Goal: Task Accomplishment & Management: Use online tool/utility

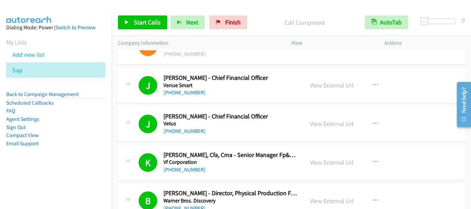
scroll to position [7135, 0]
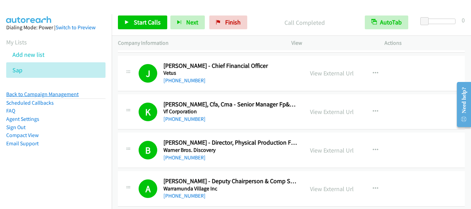
click at [61, 95] on link "Back to Campaign Management" at bounding box center [42, 94] width 72 height 7
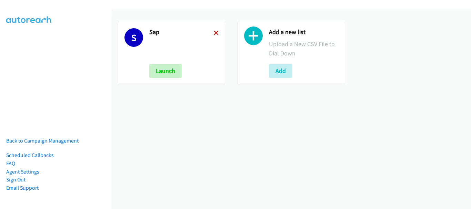
click at [216, 35] on icon at bounding box center [216, 33] width 5 height 5
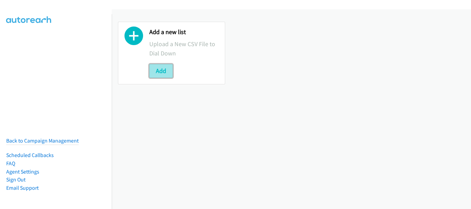
click at [163, 66] on button "Add" at bounding box center [160, 71] width 23 height 14
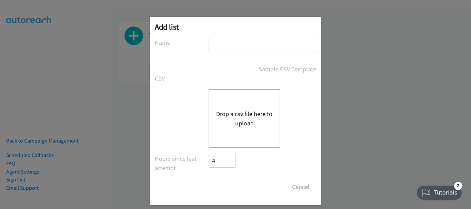
click at [231, 46] on input "text" at bounding box center [263, 45] width 108 height 14
type input "red"
click at [238, 121] on button "Drop a csv file here to upload" at bounding box center [244, 118] width 57 height 19
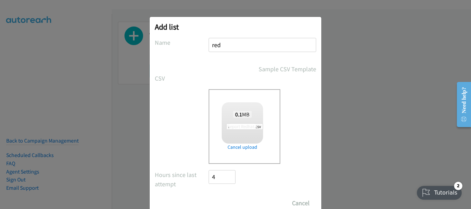
scroll to position [23, 0]
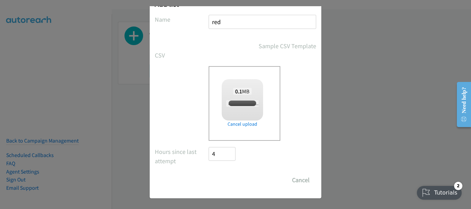
checkbox input "true"
click at [227, 184] on input "Save List" at bounding box center [227, 181] width 36 height 14
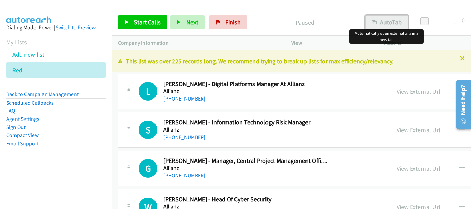
click at [392, 17] on button "AutoTab" at bounding box center [387, 23] width 43 height 14
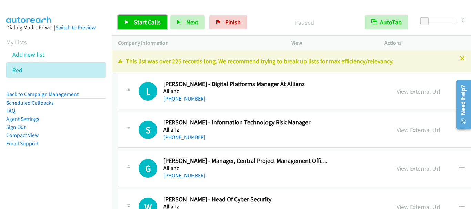
click at [144, 23] on span "Start Calls" at bounding box center [147, 22] width 27 height 8
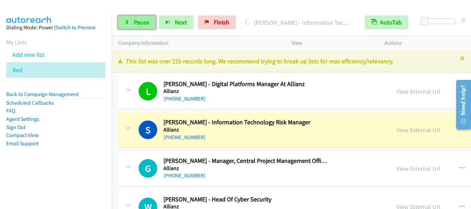
click at [142, 22] on span "Pause" at bounding box center [142, 22] width 16 height 8
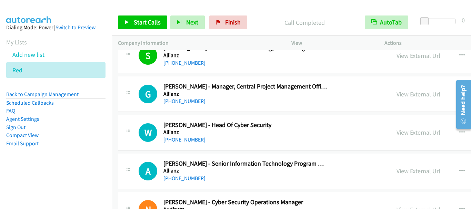
scroll to position [35, 0]
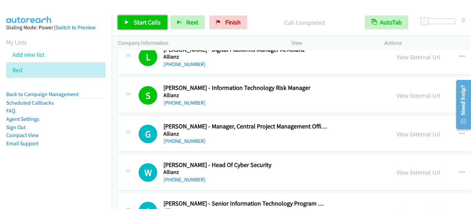
click at [149, 24] on span "Start Calls" at bounding box center [147, 22] width 27 height 8
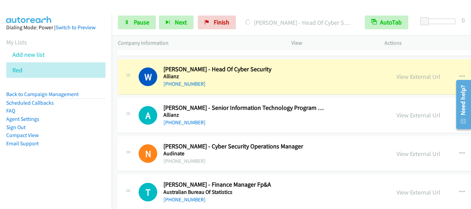
scroll to position [138, 0]
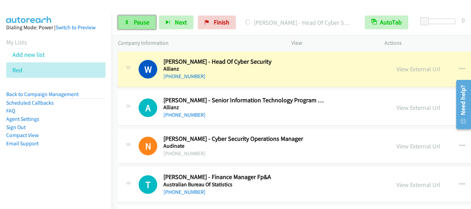
click at [137, 21] on span "Pause" at bounding box center [142, 22] width 16 height 8
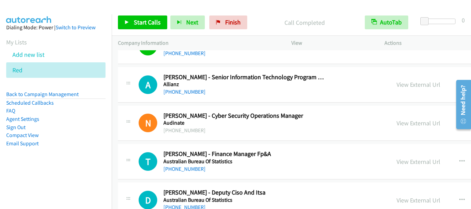
scroll to position [173, 0]
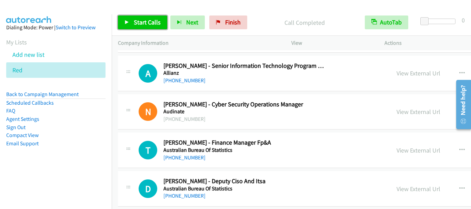
click at [132, 24] on link "Start Calls" at bounding box center [142, 23] width 49 height 14
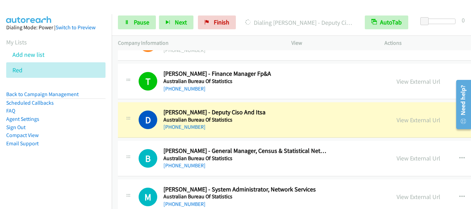
scroll to position [276, 0]
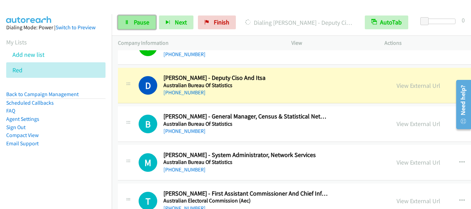
click at [148, 23] on span "Pause" at bounding box center [142, 22] width 16 height 8
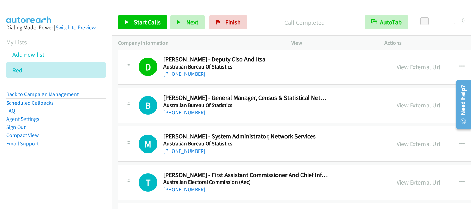
scroll to position [311, 0]
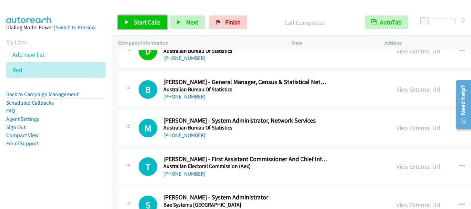
click at [151, 26] on link "Start Calls" at bounding box center [142, 23] width 49 height 14
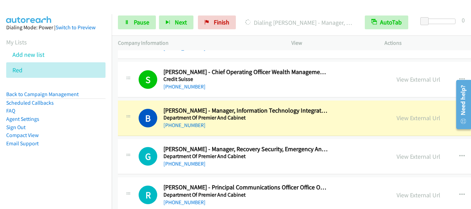
scroll to position [587, 0]
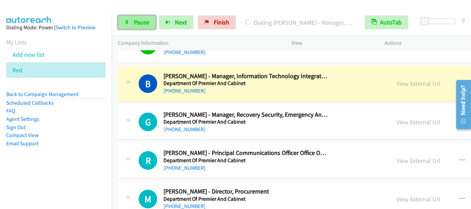
drag, startPoint x: 139, startPoint y: 25, endPoint x: 146, endPoint y: 23, distance: 7.1
click at [140, 25] on span "Pause" at bounding box center [142, 22] width 16 height 8
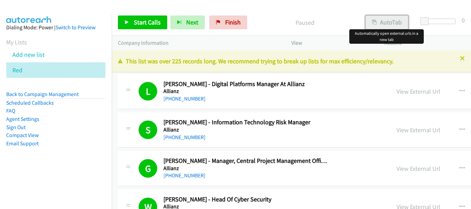
click at [384, 25] on button "AutoTab" at bounding box center [387, 23] width 43 height 14
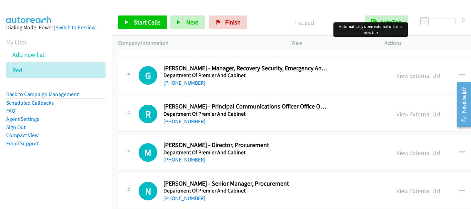
scroll to position [621, 0]
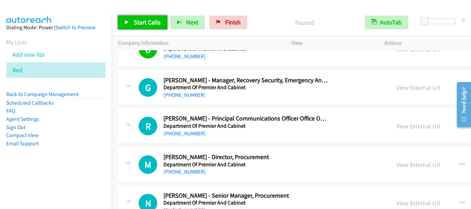
click at [145, 20] on span "Start Calls" at bounding box center [147, 22] width 27 height 8
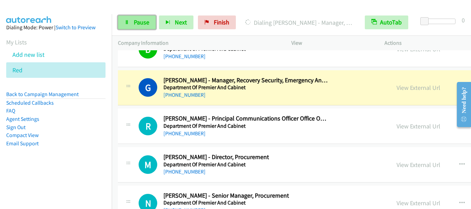
click at [141, 23] on span "Pause" at bounding box center [142, 22] width 16 height 8
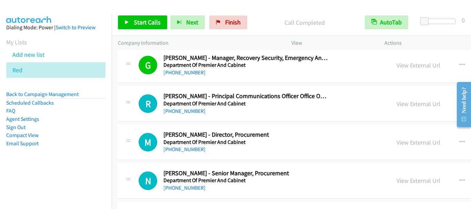
scroll to position [656, 0]
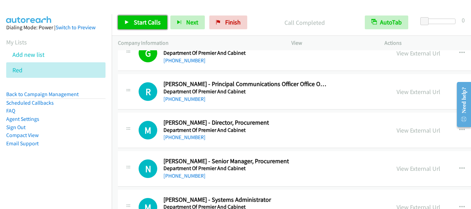
click at [129, 16] on link "Start Calls" at bounding box center [142, 23] width 49 height 14
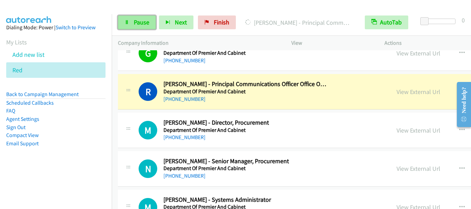
click at [139, 23] on span "Pause" at bounding box center [142, 22] width 16 height 8
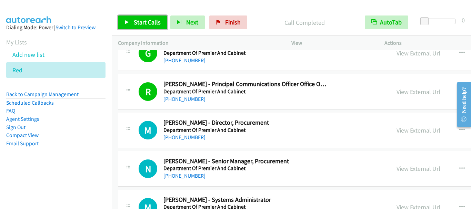
click at [157, 23] on span "Start Calls" at bounding box center [147, 22] width 27 height 8
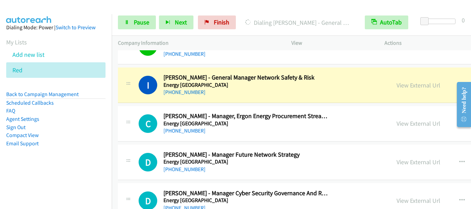
scroll to position [897, 0]
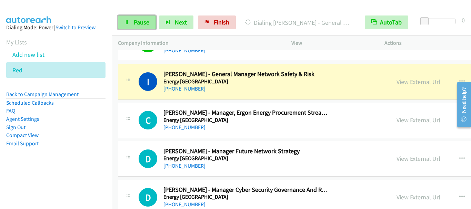
click at [145, 23] on span "Pause" at bounding box center [142, 22] width 16 height 8
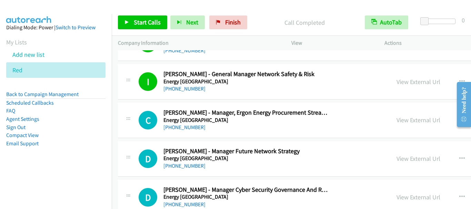
scroll to position [932, 0]
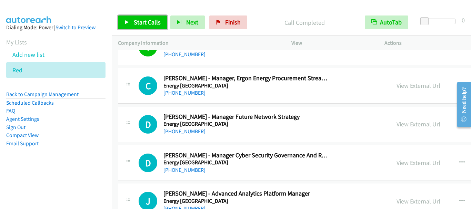
click at [142, 21] on span "Start Calls" at bounding box center [147, 22] width 27 height 8
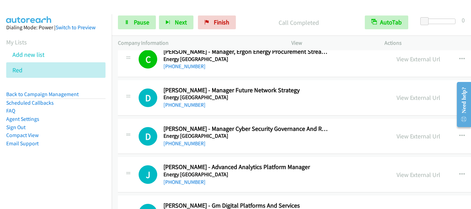
scroll to position [966, 0]
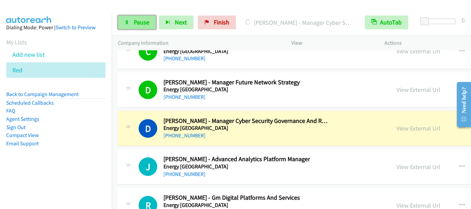
click at [140, 21] on span "Pause" at bounding box center [142, 22] width 16 height 8
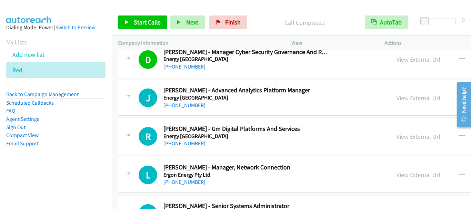
scroll to position [1070, 0]
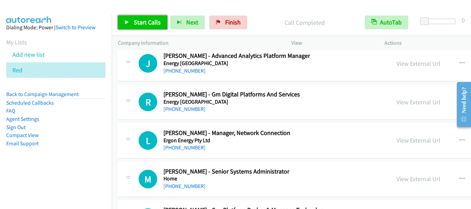
click at [143, 27] on link "Start Calls" at bounding box center [142, 23] width 49 height 14
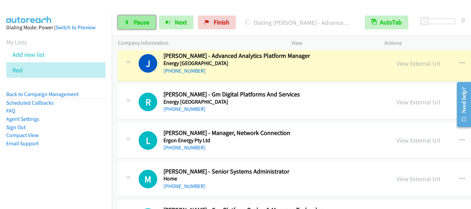
click at [144, 22] on span "Pause" at bounding box center [142, 22] width 16 height 8
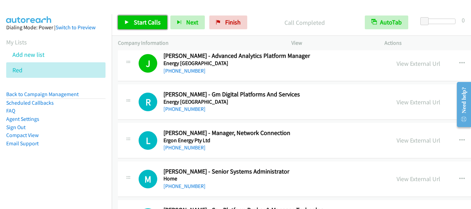
click at [144, 20] on span "Start Calls" at bounding box center [147, 22] width 27 height 8
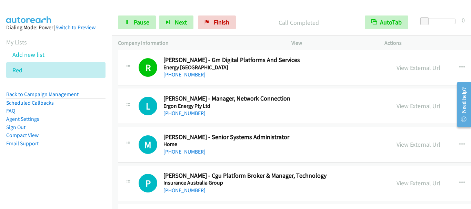
scroll to position [1139, 0]
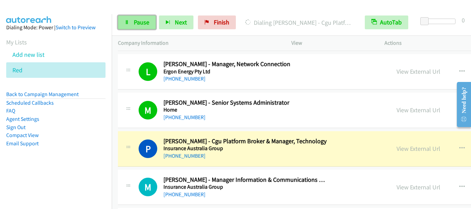
click at [125, 22] on icon at bounding box center [127, 22] width 5 height 5
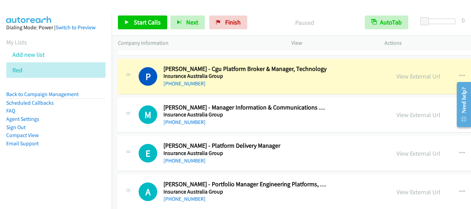
scroll to position [1208, 0]
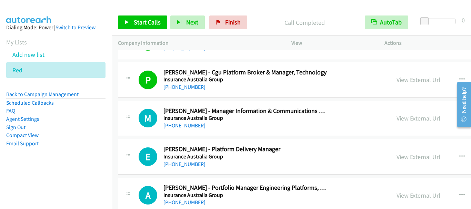
click at [143, 31] on div "Start Calls Pause Next Finish Call Completed AutoTab AutoTab 0" at bounding box center [292, 22] width 360 height 27
click at [148, 18] on link "Start Calls" at bounding box center [142, 23] width 49 height 14
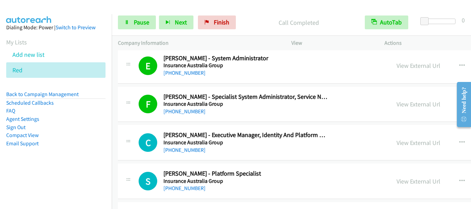
scroll to position [1484, 0]
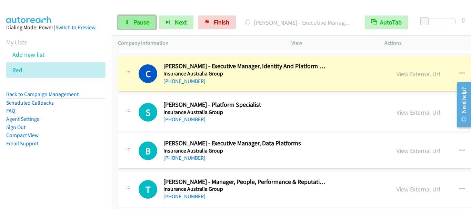
click at [133, 26] on link "Pause" at bounding box center [137, 23] width 38 height 14
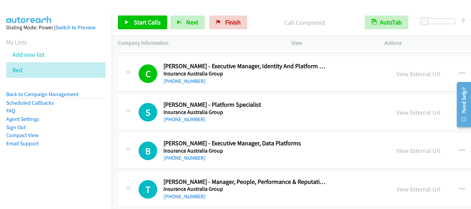
scroll to position [1518, 0]
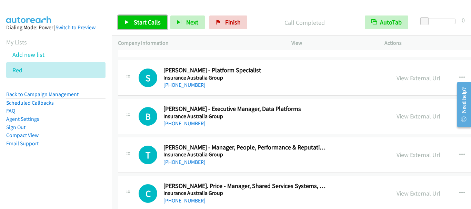
click at [157, 24] on span "Start Calls" at bounding box center [147, 22] width 27 height 8
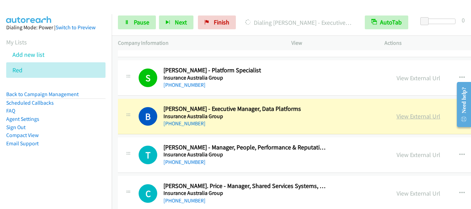
click at [397, 118] on link "View External Url" at bounding box center [419, 117] width 44 height 8
click at [142, 30] on div "Start Calls Pause Next Finish Dialing Burak Hoban - Executive Manager, Data Pla…" at bounding box center [292, 22] width 360 height 27
click at [145, 25] on span "Pause" at bounding box center [142, 22] width 16 height 8
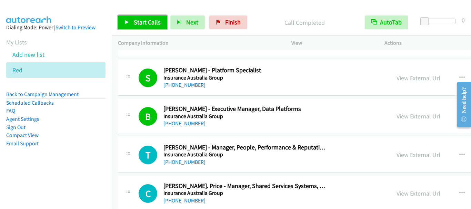
click at [148, 24] on span "Start Calls" at bounding box center [147, 22] width 27 height 8
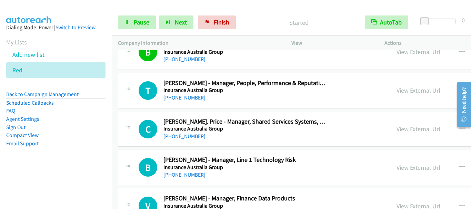
scroll to position [1587, 0]
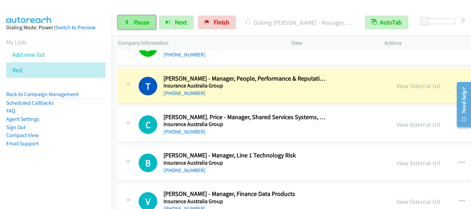
click at [141, 25] on span "Pause" at bounding box center [142, 22] width 16 height 8
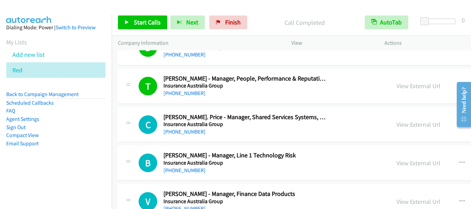
scroll to position [1622, 0]
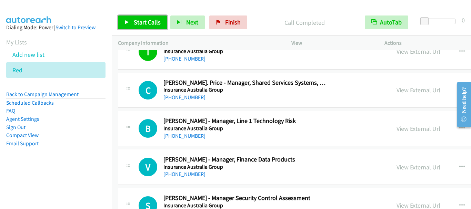
click at [145, 23] on span "Start Calls" at bounding box center [147, 22] width 27 height 8
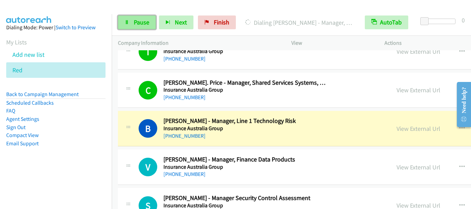
click at [141, 26] on link "Pause" at bounding box center [137, 23] width 38 height 14
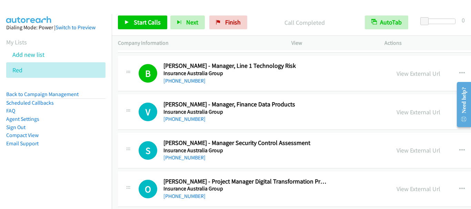
scroll to position [1691, 0]
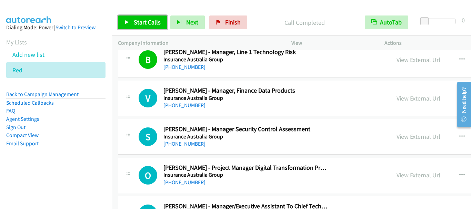
click at [153, 21] on span "Start Calls" at bounding box center [147, 22] width 27 height 8
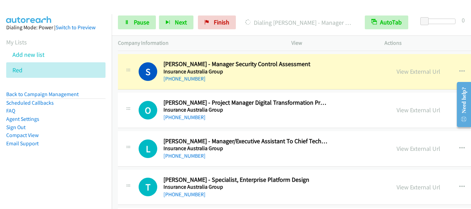
scroll to position [1760, 0]
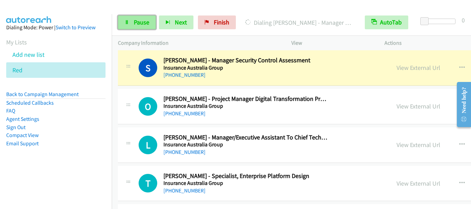
click at [142, 20] on span "Pause" at bounding box center [142, 22] width 16 height 8
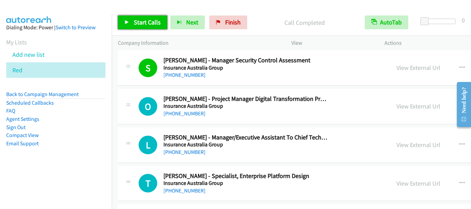
click at [157, 22] on span "Start Calls" at bounding box center [147, 22] width 27 height 8
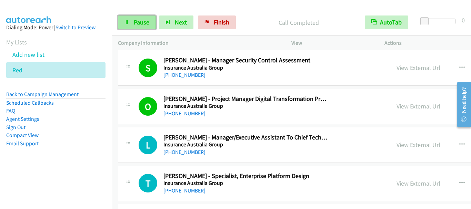
click at [145, 25] on span "Pause" at bounding box center [142, 22] width 16 height 8
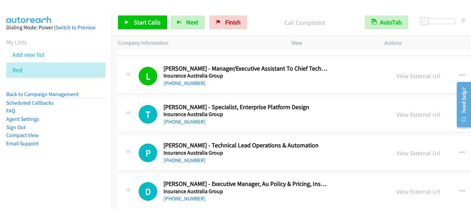
scroll to position [1864, 0]
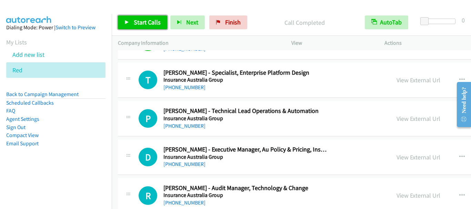
click at [147, 26] on span "Start Calls" at bounding box center [147, 22] width 27 height 8
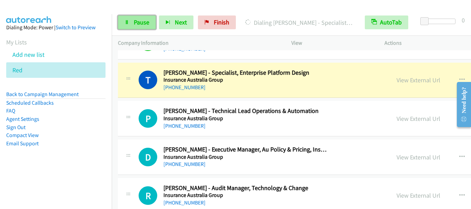
click at [136, 24] on span "Pause" at bounding box center [142, 22] width 16 height 8
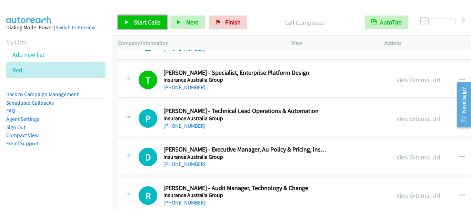
click at [142, 26] on span "Start Calls" at bounding box center [147, 22] width 27 height 8
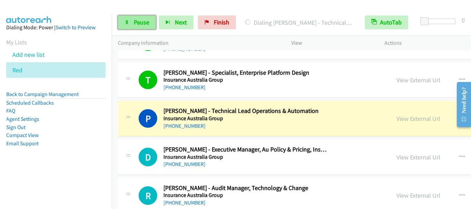
click at [140, 24] on span "Pause" at bounding box center [142, 22] width 16 height 8
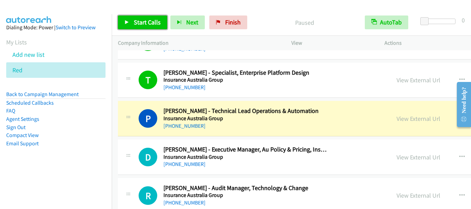
click at [147, 24] on span "Start Calls" at bounding box center [147, 22] width 27 height 8
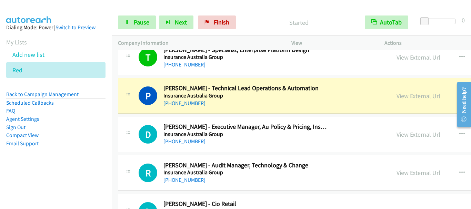
scroll to position [1898, 0]
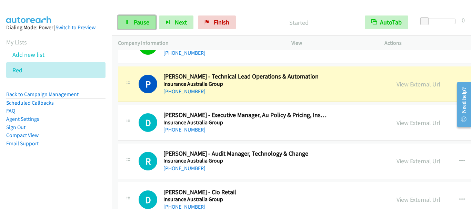
click at [147, 17] on link "Pause" at bounding box center [137, 23] width 38 height 14
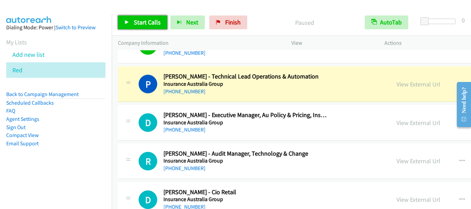
click at [139, 26] on span "Start Calls" at bounding box center [147, 22] width 27 height 8
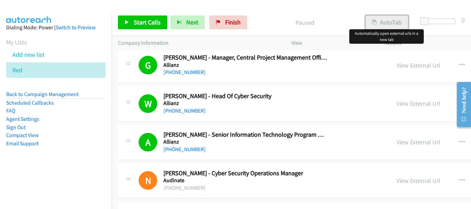
click at [389, 24] on button "AutoTab" at bounding box center [387, 23] width 43 height 14
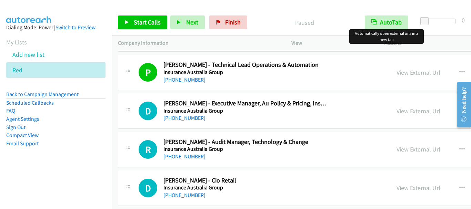
scroll to position [1898, 0]
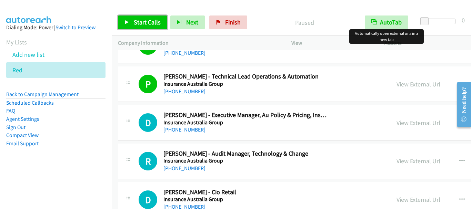
click at [142, 23] on span "Start Calls" at bounding box center [147, 22] width 27 height 8
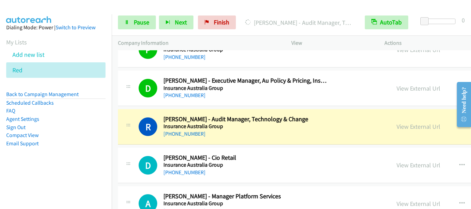
scroll to position [1967, 0]
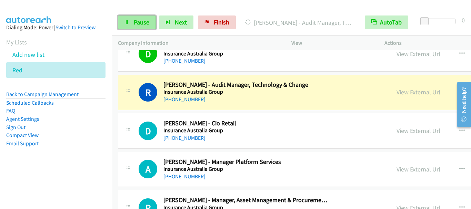
click at [138, 26] on span "Pause" at bounding box center [142, 22] width 16 height 8
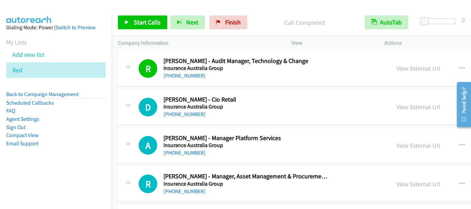
scroll to position [2002, 0]
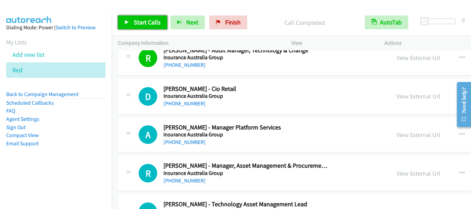
click at [138, 23] on span "Start Calls" at bounding box center [147, 22] width 27 height 8
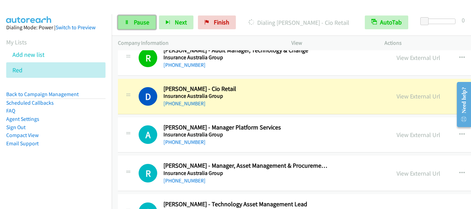
click at [138, 22] on span "Pause" at bounding box center [142, 22] width 16 height 8
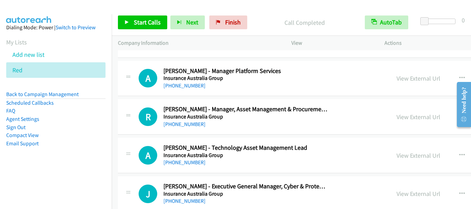
scroll to position [2071, 0]
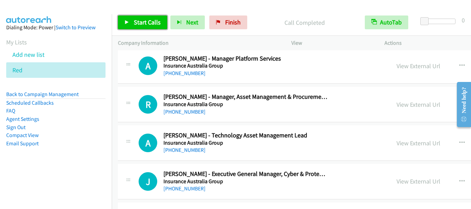
click at [145, 22] on span "Start Calls" at bounding box center [147, 22] width 27 height 8
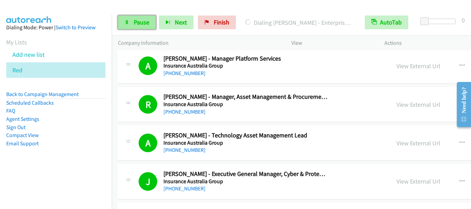
click at [140, 23] on span "Pause" at bounding box center [142, 22] width 16 height 8
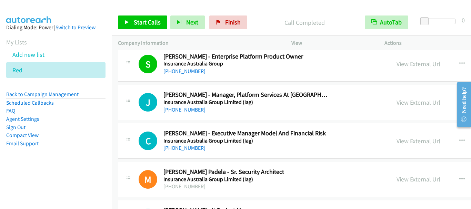
scroll to position [2278, 0]
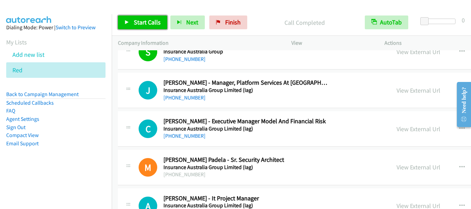
click at [143, 21] on span "Start Calls" at bounding box center [147, 22] width 27 height 8
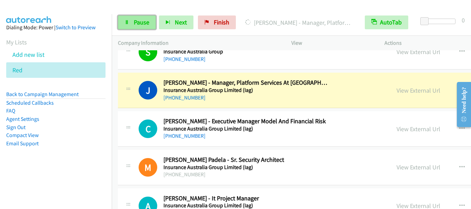
click at [141, 18] on span "Pause" at bounding box center [142, 22] width 16 height 8
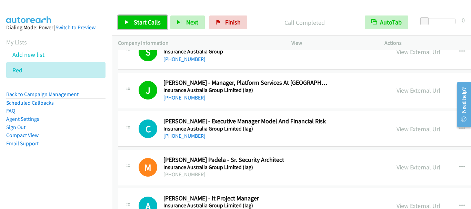
click at [152, 21] on span "Start Calls" at bounding box center [147, 22] width 27 height 8
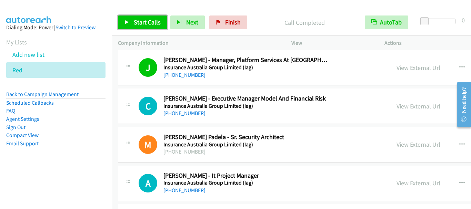
scroll to position [2312, 0]
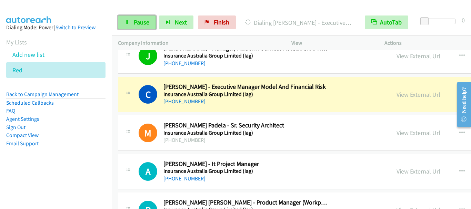
click at [147, 24] on span "Pause" at bounding box center [142, 22] width 16 height 8
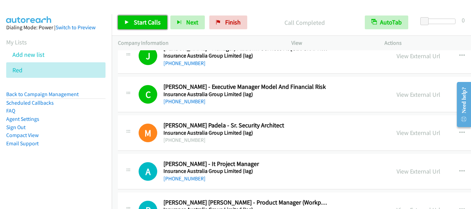
click at [144, 23] on span "Start Calls" at bounding box center [147, 22] width 27 height 8
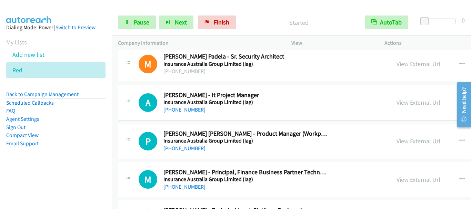
scroll to position [2416, 0]
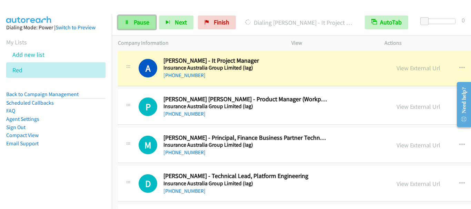
click at [139, 18] on link "Pause" at bounding box center [137, 23] width 38 height 14
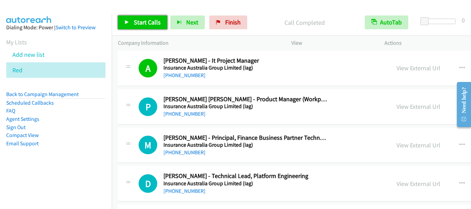
click at [136, 23] on span "Start Calls" at bounding box center [147, 22] width 27 height 8
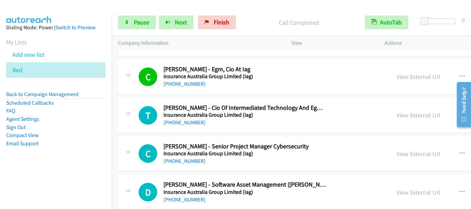
scroll to position [2623, 0]
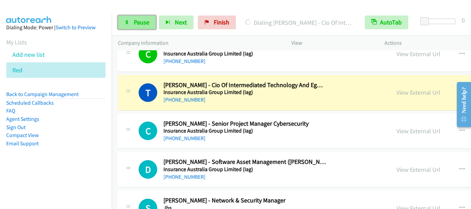
click at [140, 25] on span "Pause" at bounding box center [142, 22] width 16 height 8
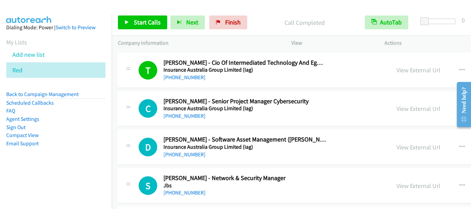
scroll to position [2657, 0]
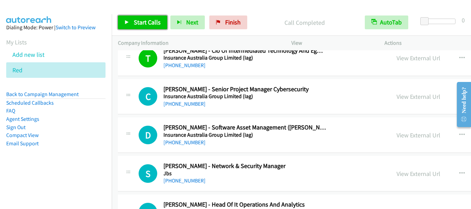
click at [145, 25] on span "Start Calls" at bounding box center [147, 22] width 27 height 8
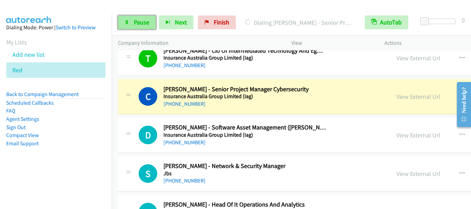
click at [136, 24] on span "Pause" at bounding box center [142, 22] width 16 height 8
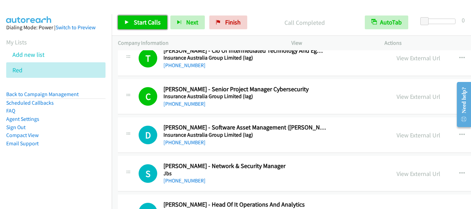
drag, startPoint x: 140, startPoint y: 19, endPoint x: 148, endPoint y: 21, distance: 8.5
click at [140, 19] on span "Start Calls" at bounding box center [147, 22] width 27 height 8
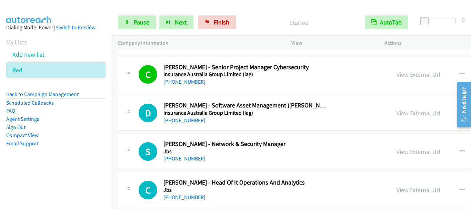
scroll to position [2692, 0]
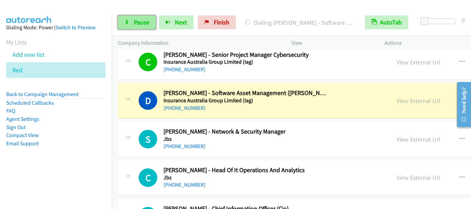
click at [145, 24] on span "Pause" at bounding box center [142, 22] width 16 height 8
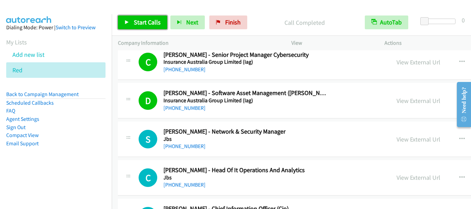
click at [149, 25] on span "Start Calls" at bounding box center [147, 22] width 27 height 8
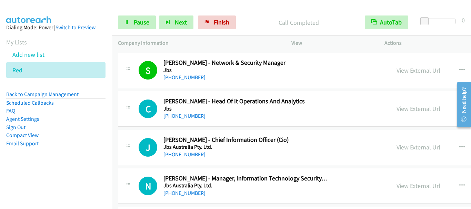
scroll to position [2795, 0]
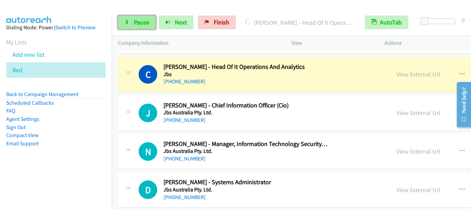
click at [139, 20] on span "Pause" at bounding box center [142, 22] width 16 height 8
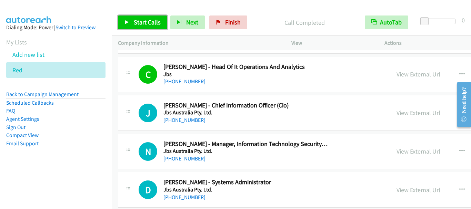
click at [151, 25] on span "Start Calls" at bounding box center [147, 22] width 27 height 8
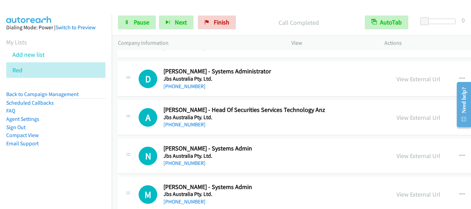
scroll to position [2899, 0]
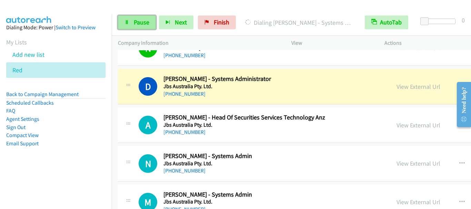
click at [145, 20] on span "Pause" at bounding box center [142, 22] width 16 height 8
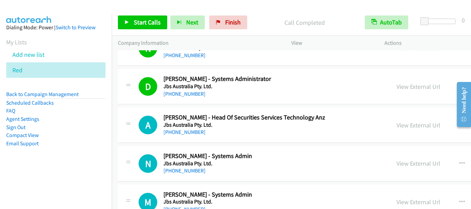
scroll to position [2933, 0]
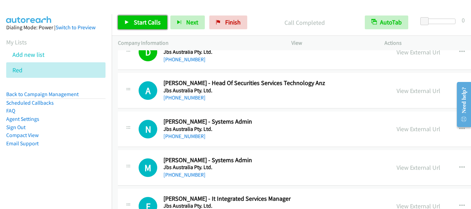
click at [146, 20] on span "Start Calls" at bounding box center [147, 22] width 27 height 8
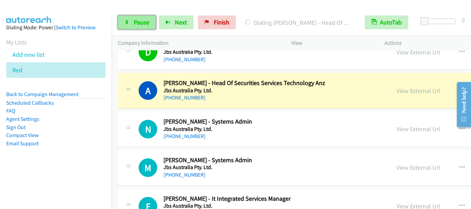
click at [127, 26] on link "Pause" at bounding box center [137, 23] width 38 height 14
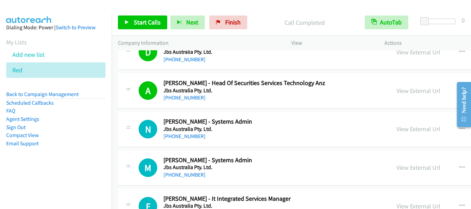
scroll to position [2968, 0]
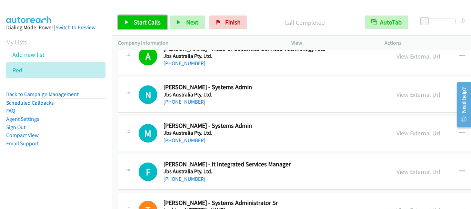
click at [151, 24] on span "Start Calls" at bounding box center [147, 22] width 27 height 8
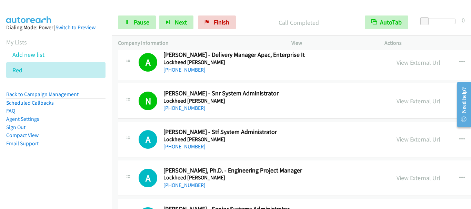
scroll to position [3382, 0]
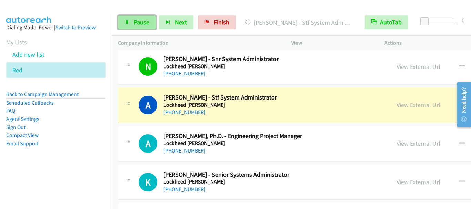
click at [143, 23] on span "Pause" at bounding box center [142, 22] width 16 height 8
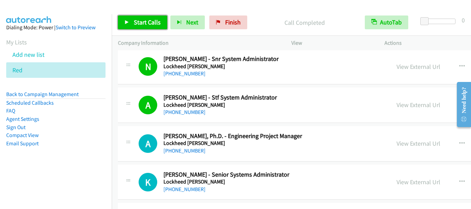
click at [137, 25] on span "Start Calls" at bounding box center [147, 22] width 27 height 8
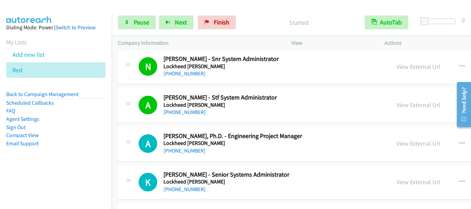
scroll to position [3417, 0]
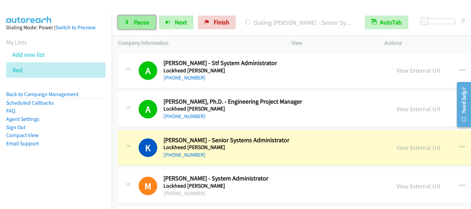
click at [138, 22] on span "Pause" at bounding box center [142, 22] width 16 height 8
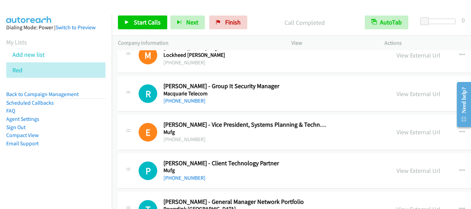
scroll to position [3555, 0]
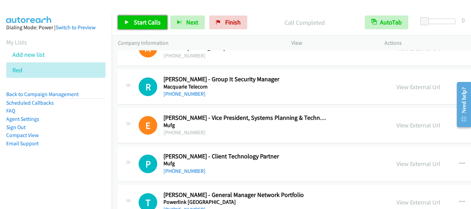
click at [146, 22] on span "Start Calls" at bounding box center [147, 22] width 27 height 8
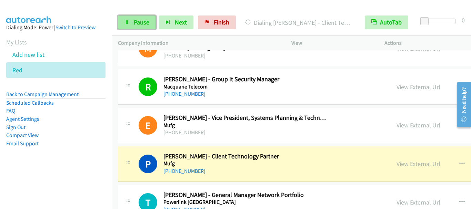
click at [137, 24] on span "Pause" at bounding box center [142, 22] width 16 height 8
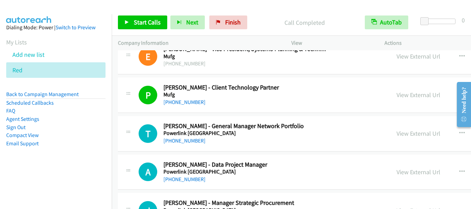
scroll to position [3658, 0]
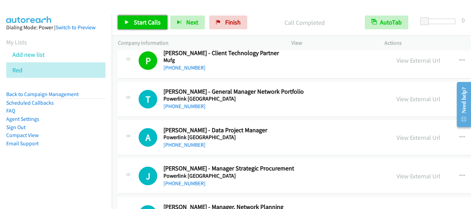
click at [143, 21] on span "Start Calls" at bounding box center [147, 22] width 27 height 8
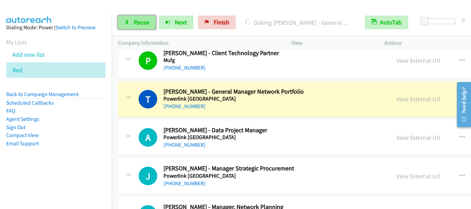
click at [132, 23] on link "Pause" at bounding box center [137, 23] width 38 height 14
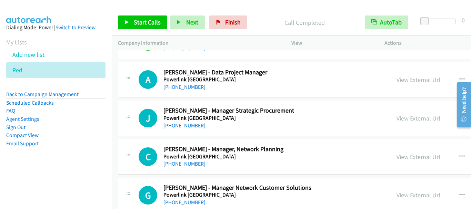
scroll to position [3727, 0]
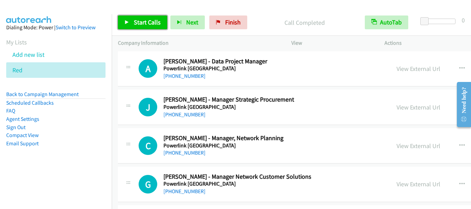
click at [147, 28] on link "Start Calls" at bounding box center [142, 23] width 49 height 14
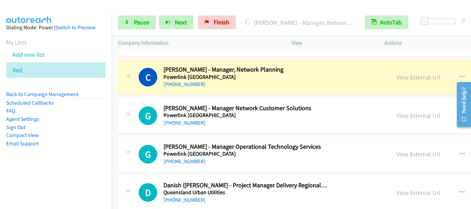
scroll to position [3796, 0]
click at [140, 27] on link "Pause" at bounding box center [137, 23] width 38 height 14
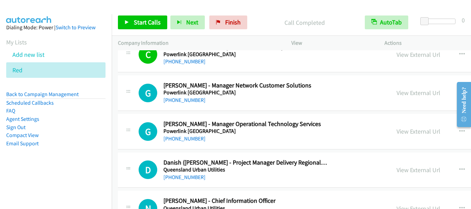
scroll to position [3831, 0]
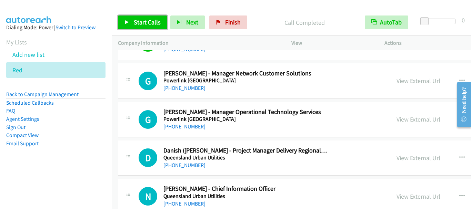
click at [140, 23] on span "Start Calls" at bounding box center [147, 22] width 27 height 8
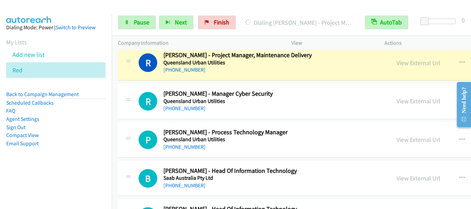
scroll to position [3969, 0]
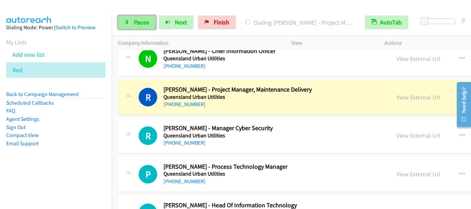
click at [140, 23] on span "Pause" at bounding box center [142, 22] width 16 height 8
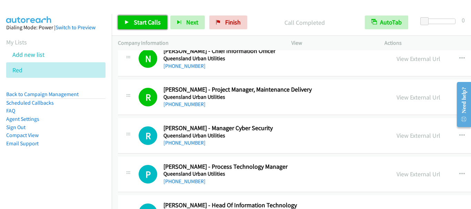
click at [149, 23] on span "Start Calls" at bounding box center [147, 22] width 27 height 8
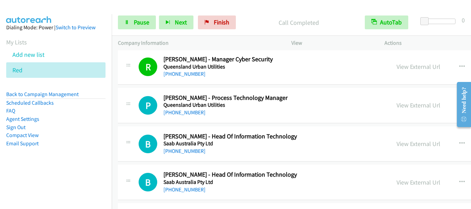
scroll to position [4072, 0]
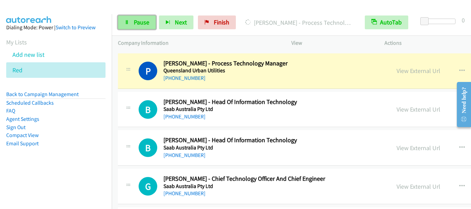
click at [141, 24] on span "Pause" at bounding box center [142, 22] width 16 height 8
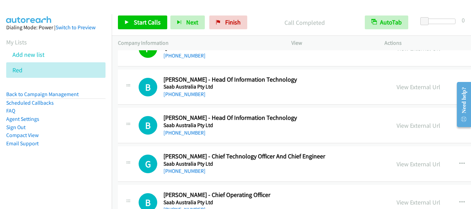
scroll to position [4107, 0]
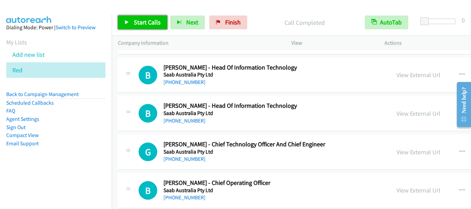
click at [133, 19] on link "Start Calls" at bounding box center [142, 23] width 49 height 14
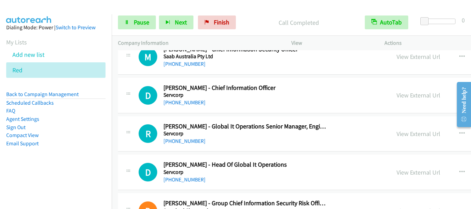
scroll to position [4245, 0]
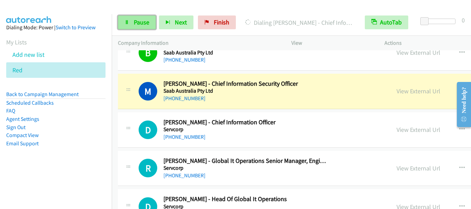
click at [143, 24] on span "Pause" at bounding box center [142, 22] width 16 height 8
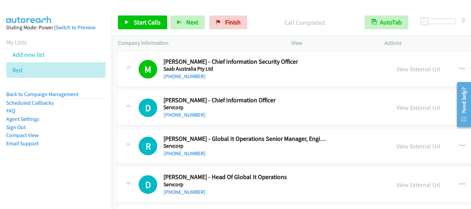
scroll to position [4279, 0]
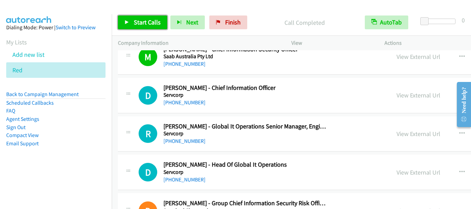
click at [148, 25] on span "Start Calls" at bounding box center [147, 22] width 27 height 8
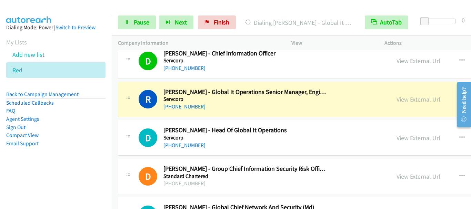
scroll to position [4348, 0]
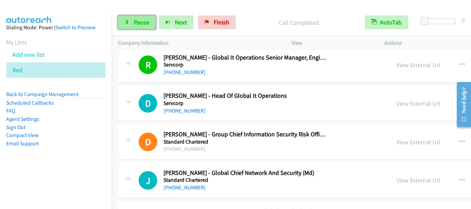
click at [134, 23] on span "Pause" at bounding box center [142, 22] width 16 height 8
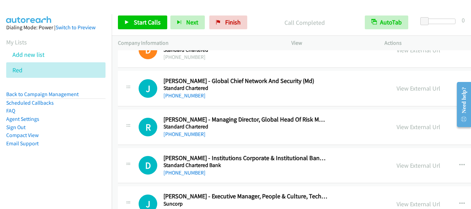
scroll to position [4452, 0]
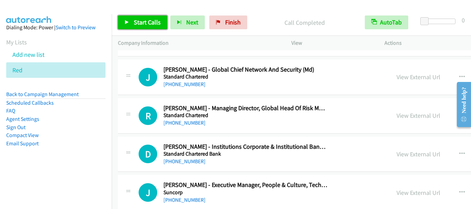
click at [134, 21] on span "Start Calls" at bounding box center [147, 22] width 27 height 8
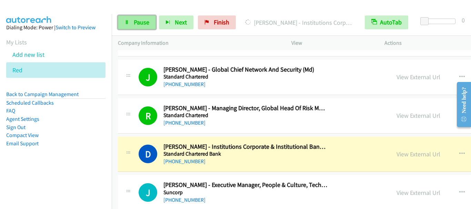
click at [134, 18] on span "Pause" at bounding box center [142, 22] width 16 height 8
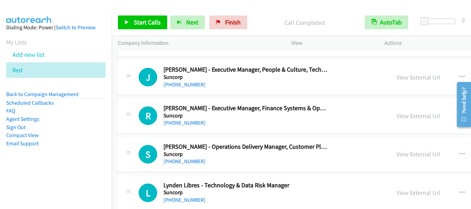
scroll to position [4555, 0]
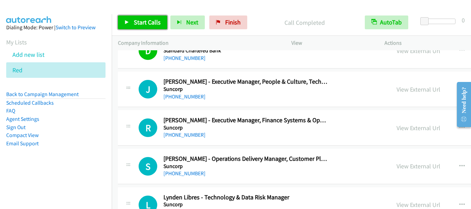
click at [148, 23] on span "Start Calls" at bounding box center [147, 22] width 27 height 8
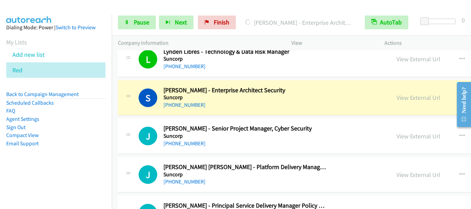
scroll to position [4693, 0]
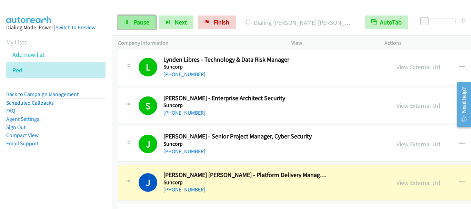
click at [138, 24] on span "Pause" at bounding box center [142, 22] width 16 height 8
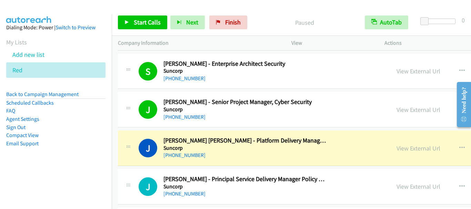
scroll to position [4762, 0]
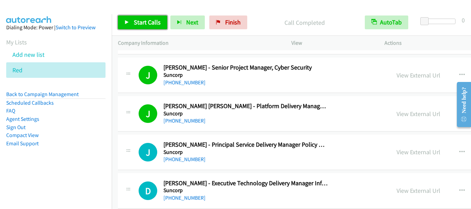
click at [141, 22] on span "Start Calls" at bounding box center [147, 22] width 27 height 8
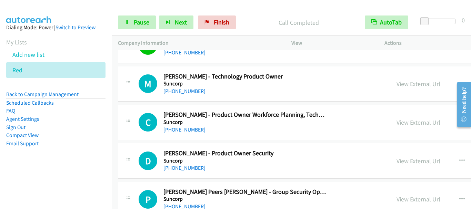
scroll to position [4935, 0]
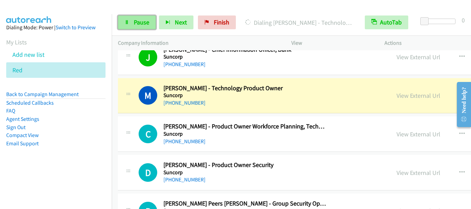
drag, startPoint x: 149, startPoint y: 22, endPoint x: 154, endPoint y: 23, distance: 5.1
click at [149, 22] on link "Pause" at bounding box center [137, 23] width 38 height 14
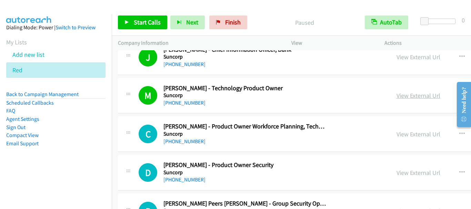
click at [397, 96] on link "View External Url" at bounding box center [419, 96] width 44 height 8
click at [143, 22] on span "Start Calls" at bounding box center [147, 22] width 27 height 8
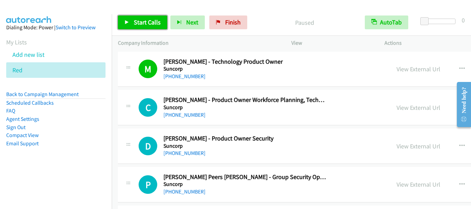
scroll to position [4970, 0]
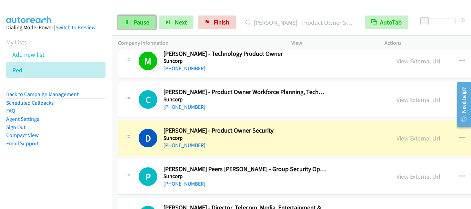
click at [141, 23] on span "Pause" at bounding box center [142, 22] width 16 height 8
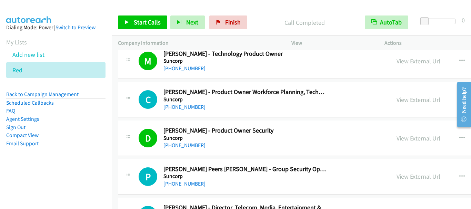
scroll to position [5039, 0]
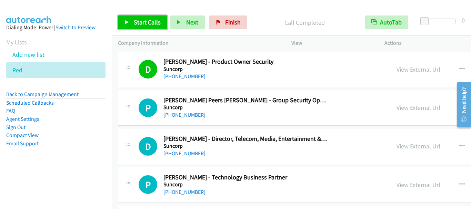
click at [141, 20] on span "Start Calls" at bounding box center [147, 22] width 27 height 8
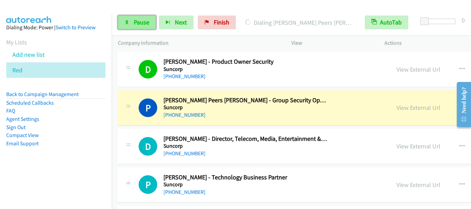
click at [139, 21] on span "Pause" at bounding box center [142, 22] width 16 height 8
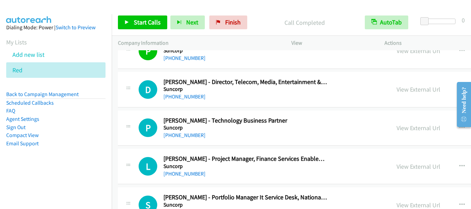
scroll to position [5108, 0]
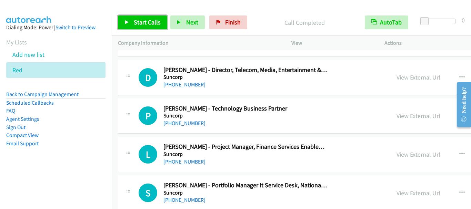
click at [152, 20] on span "Start Calls" at bounding box center [147, 22] width 27 height 8
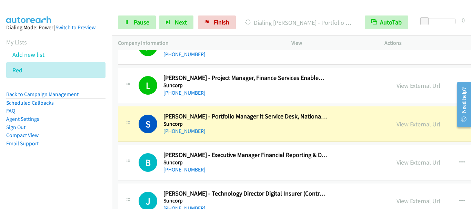
scroll to position [5211, 0]
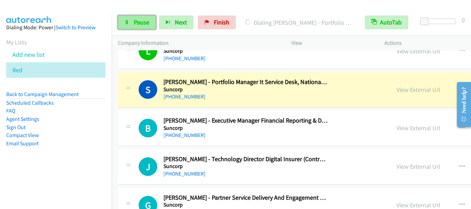
click at [146, 24] on span "Pause" at bounding box center [142, 22] width 16 height 8
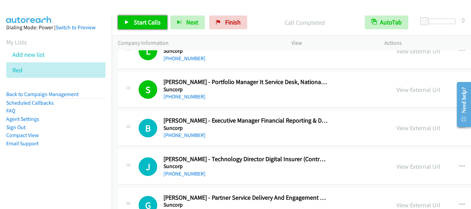
click at [154, 21] on span "Start Calls" at bounding box center [147, 22] width 27 height 8
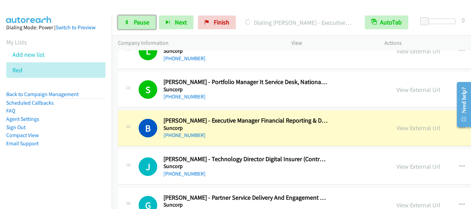
drag, startPoint x: 137, startPoint y: 22, endPoint x: 256, endPoint y: 1, distance: 120.5
click at [138, 22] on span "Pause" at bounding box center [142, 22] width 16 height 8
